Goal: Find specific page/section: Find specific page/section

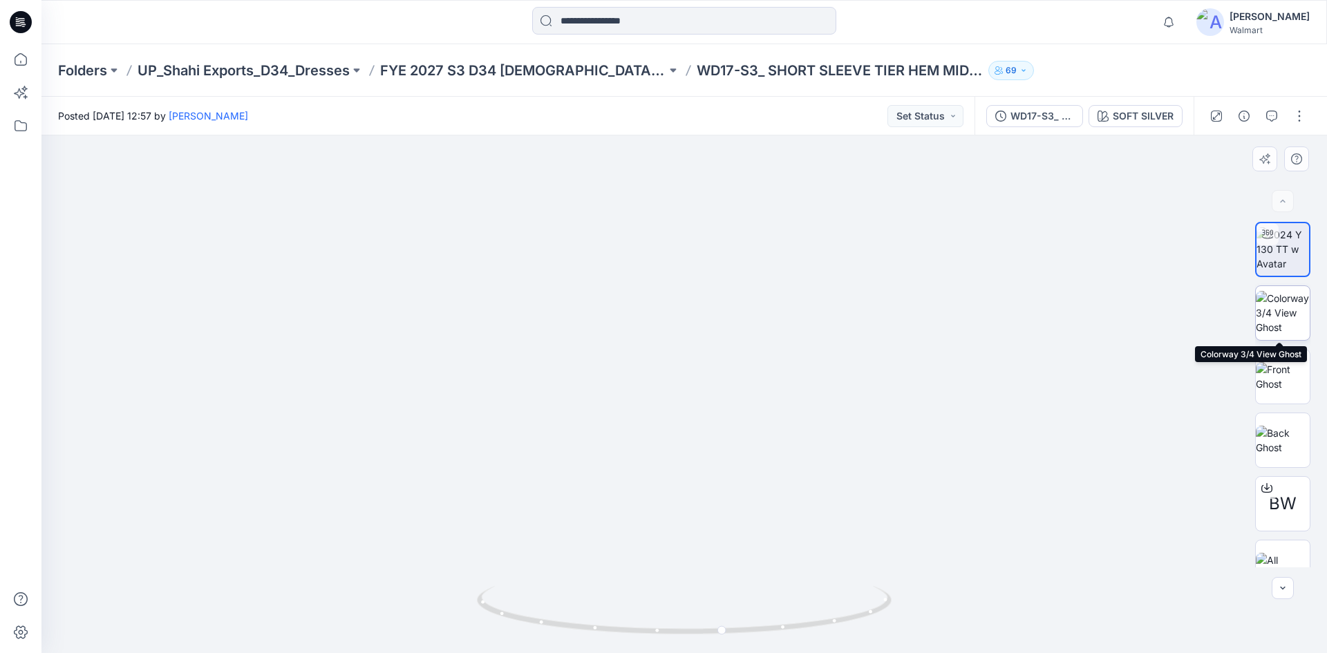
click at [1292, 317] on img at bounding box center [1283, 313] width 54 height 44
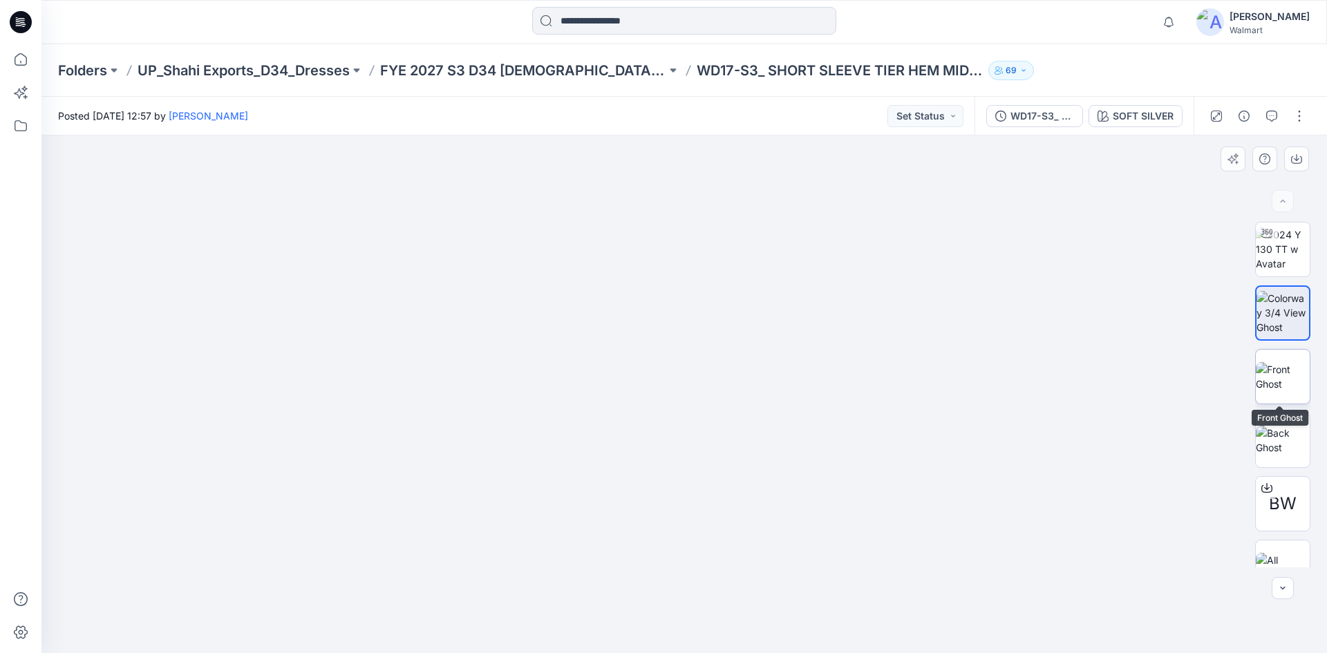
click at [1270, 391] on img at bounding box center [1283, 376] width 54 height 29
drag, startPoint x: 24, startPoint y: 23, endPoint x: 177, endPoint y: 41, distance: 153.9
click at [25, 23] on icon at bounding box center [23, 22] width 6 height 1
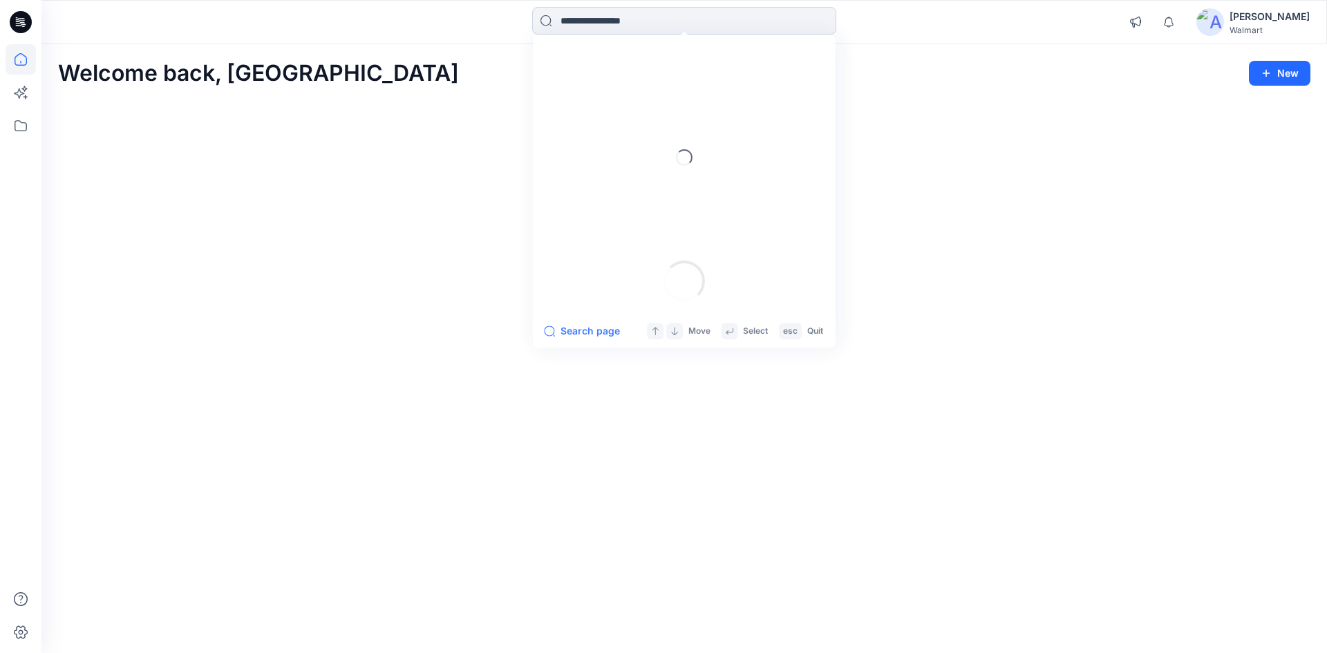
click at [646, 20] on input at bounding box center [684, 21] width 304 height 28
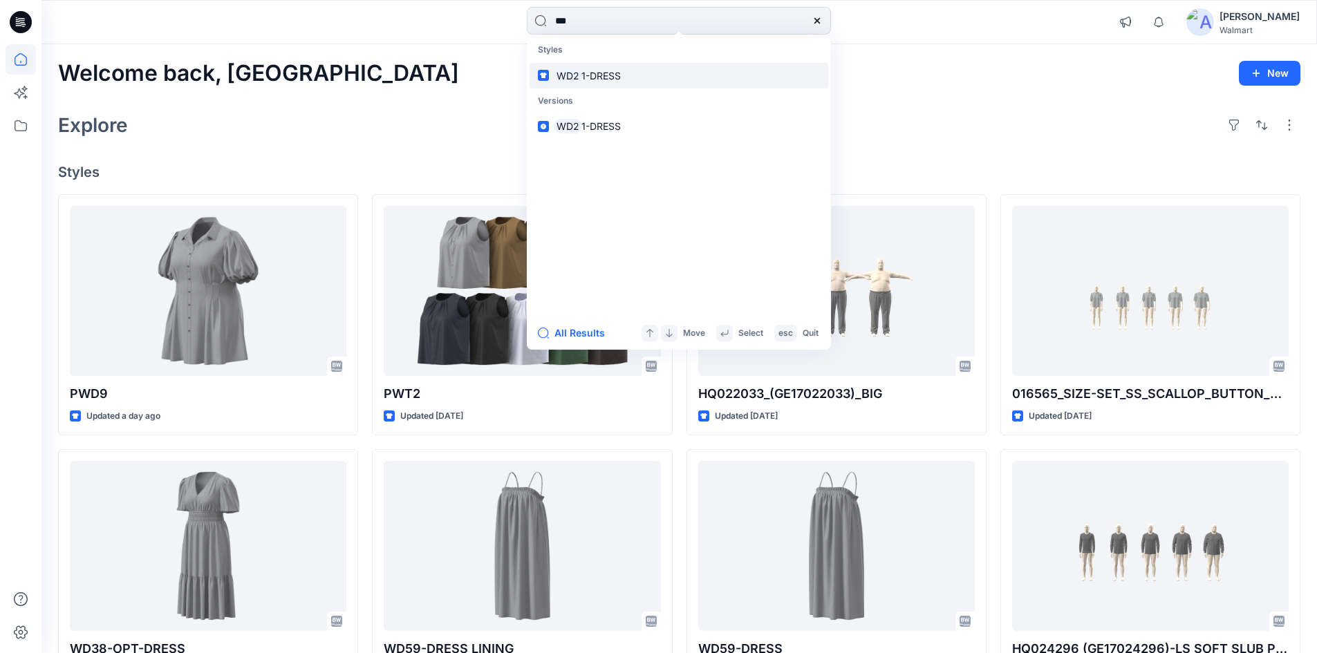
type input "***"
click at [560, 81] on mark "WD2" at bounding box center [567, 76] width 27 height 16
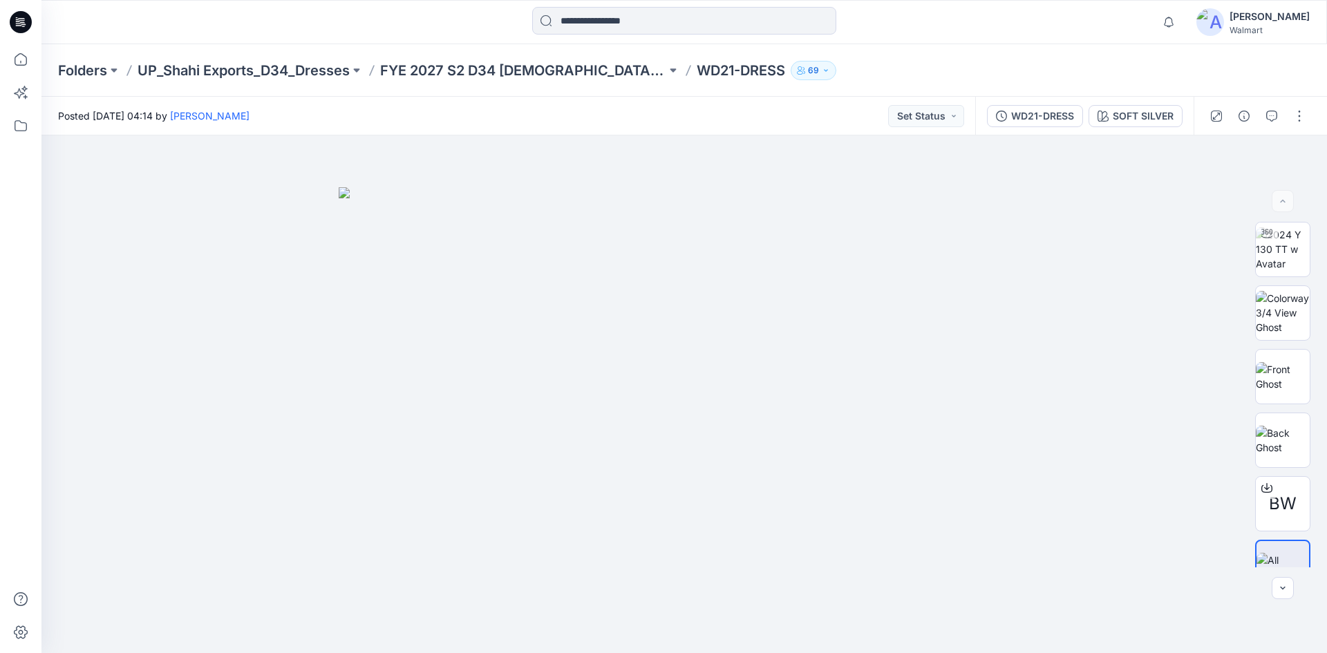
drag, startPoint x: 25, startPoint y: 19, endPoint x: 120, endPoint y: 39, distance: 97.6
click at [25, 19] on icon at bounding box center [21, 22] width 22 height 22
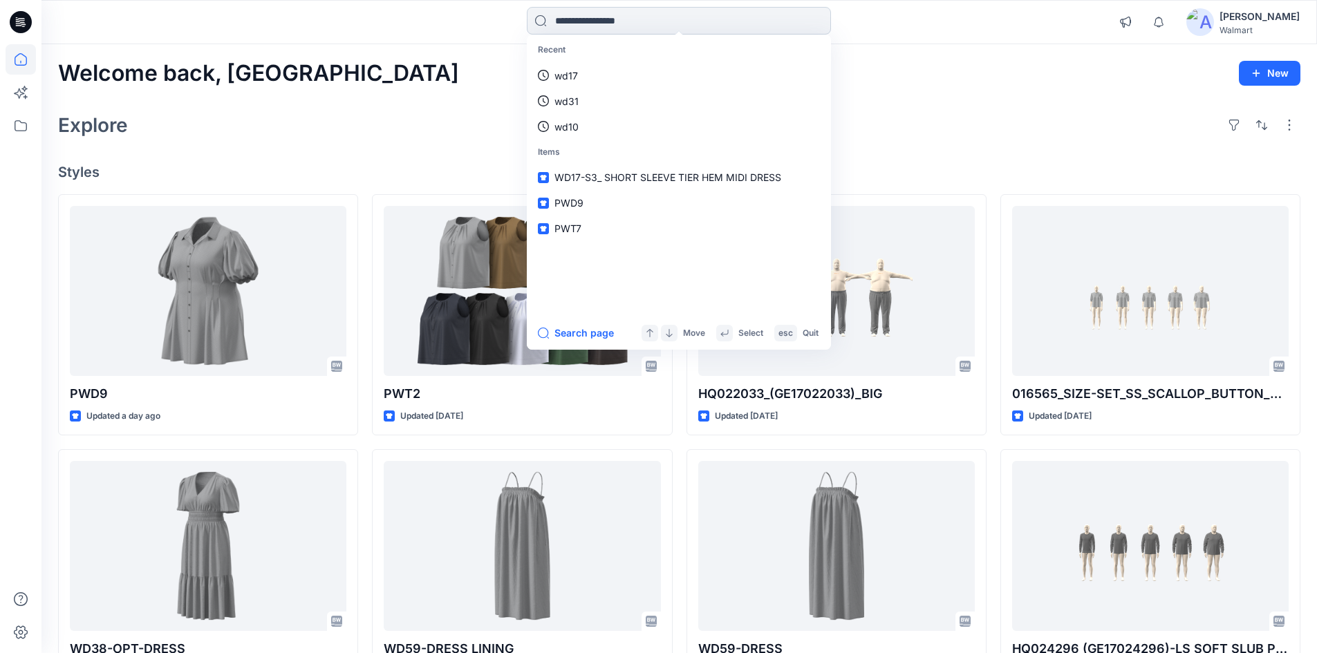
click at [657, 21] on input at bounding box center [679, 21] width 304 height 28
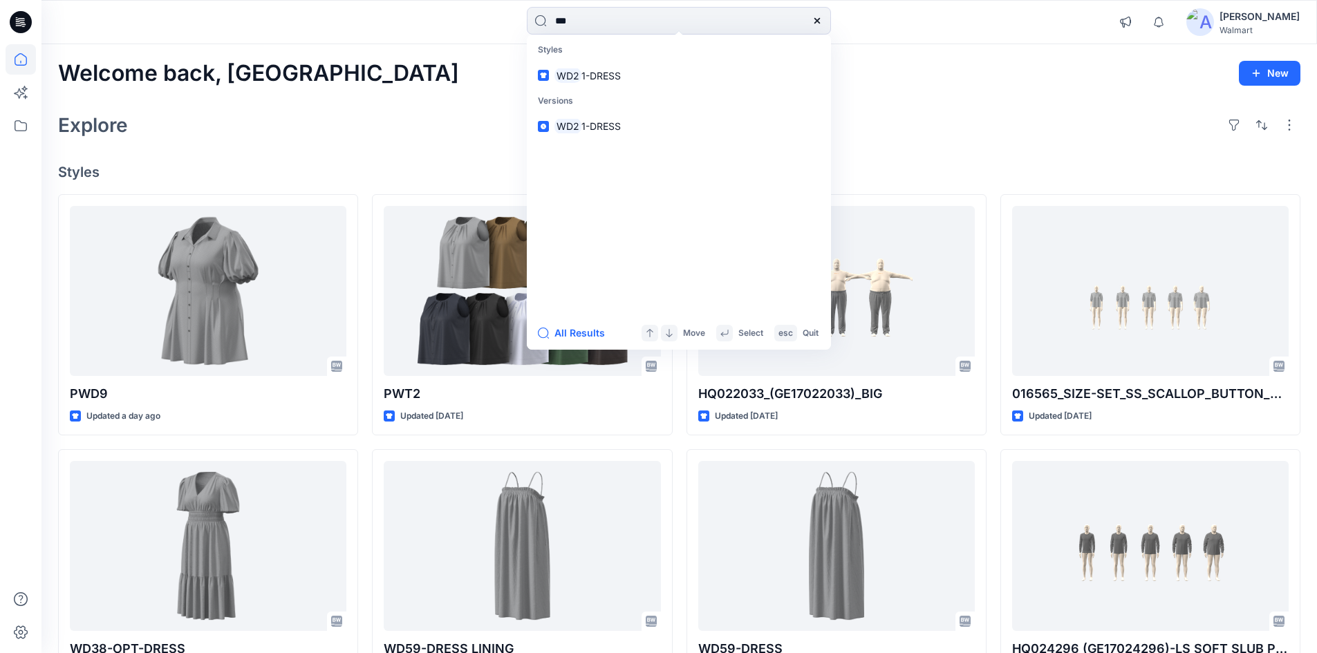
type input "***"
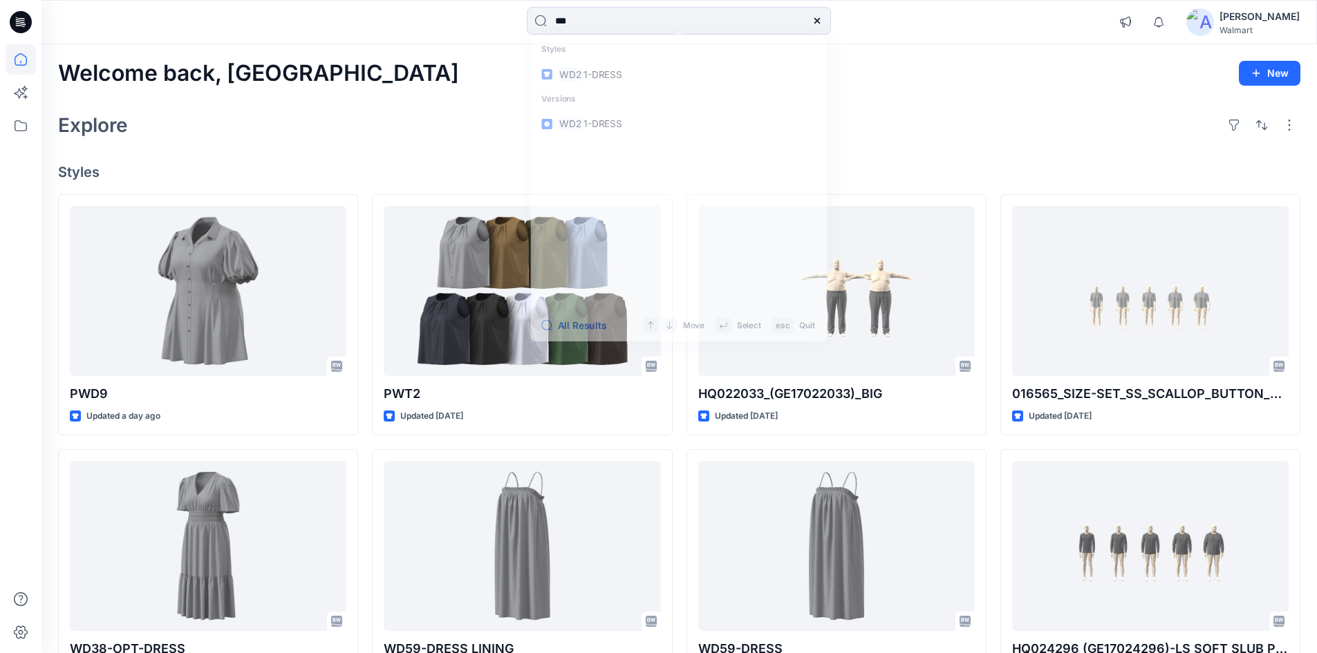
click at [21, 13] on icon at bounding box center [21, 22] width 22 height 22
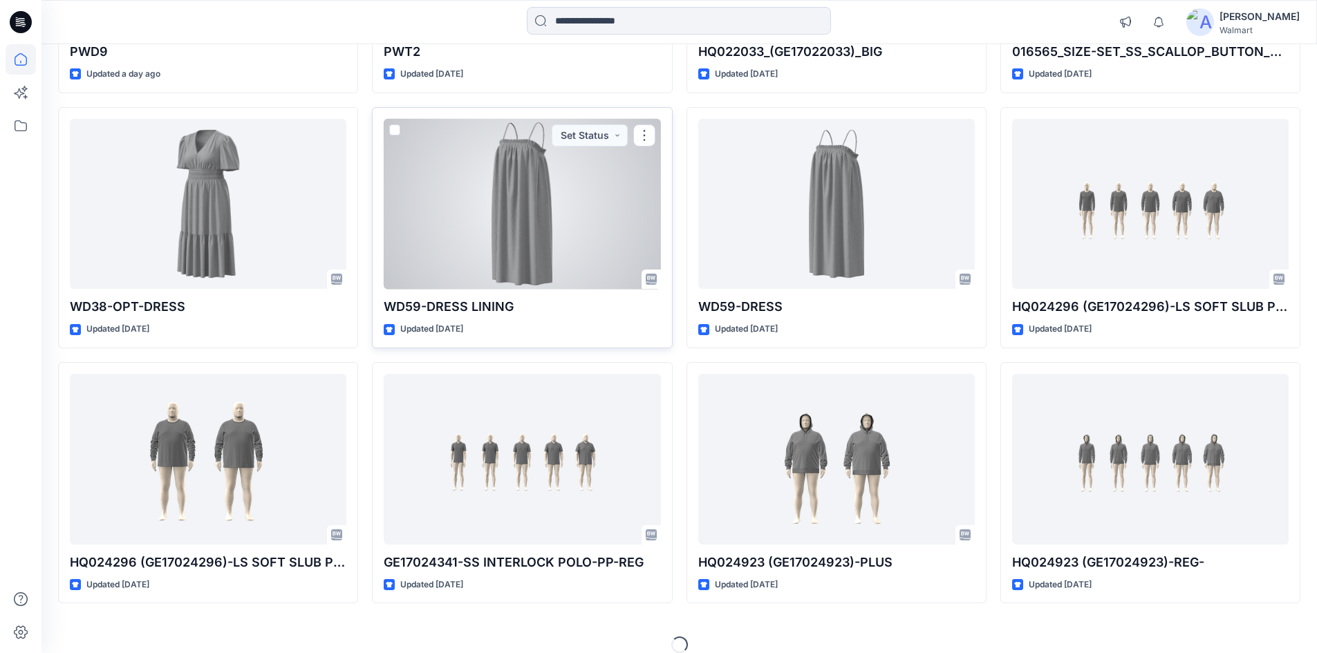
scroll to position [346, 0]
